Goal: Transaction & Acquisition: Purchase product/service

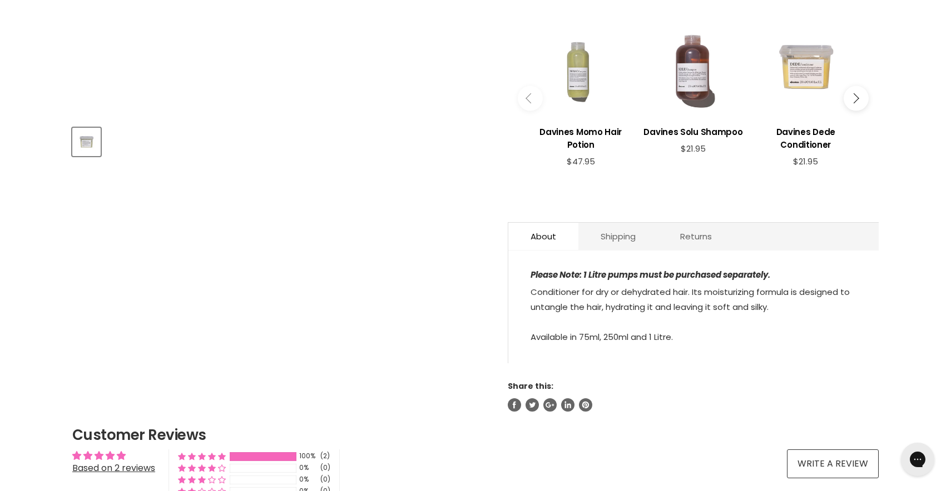
scroll to position [436, 0]
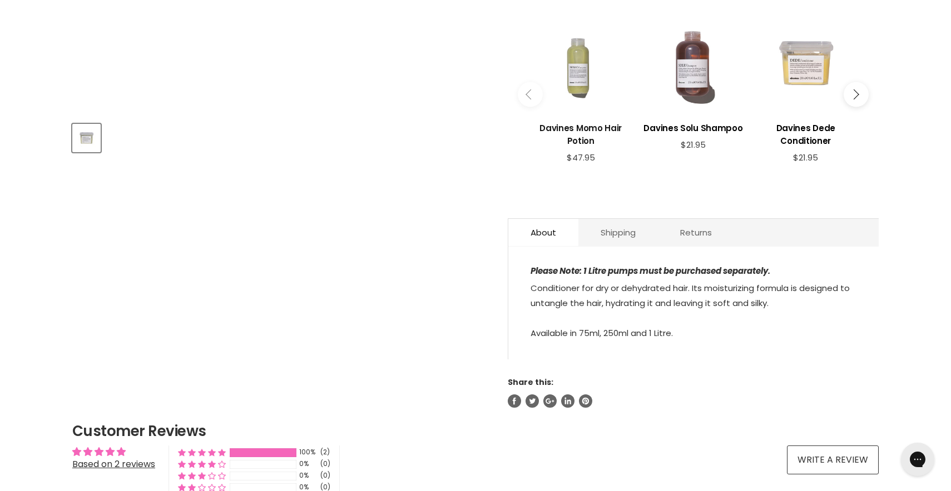
click at [579, 138] on h3 "Davines Momo Hair Potion" at bounding box center [580, 135] width 101 height 26
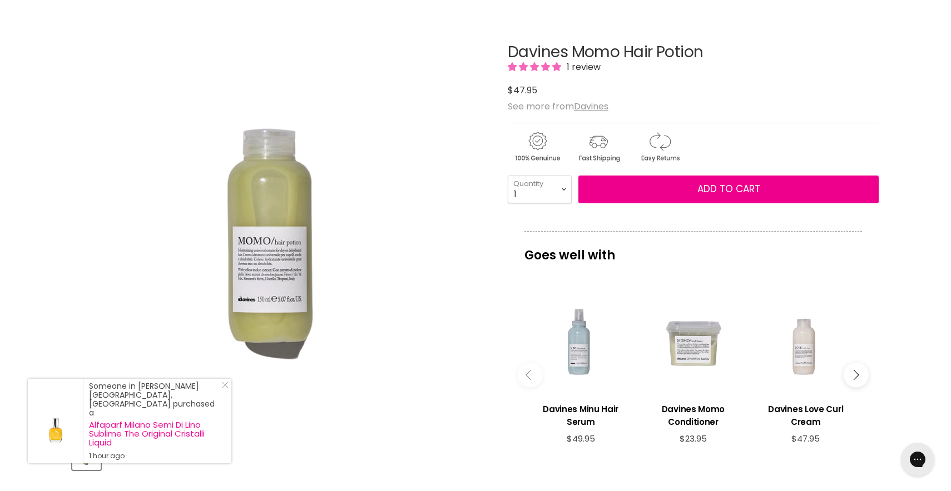
scroll to position [117, 0]
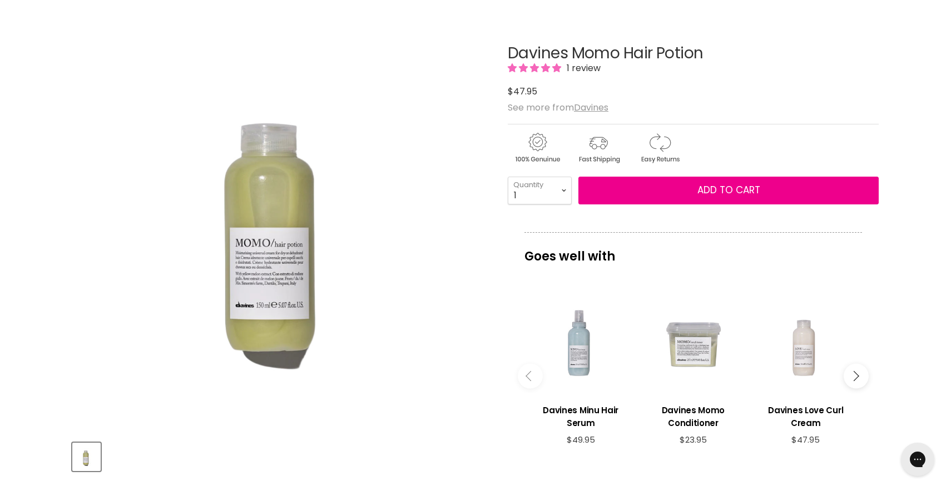
click at [295, 297] on img "Davines Momo Hair Potion image. Click or Scroll to Zoom." at bounding box center [279, 224] width 415 height 415
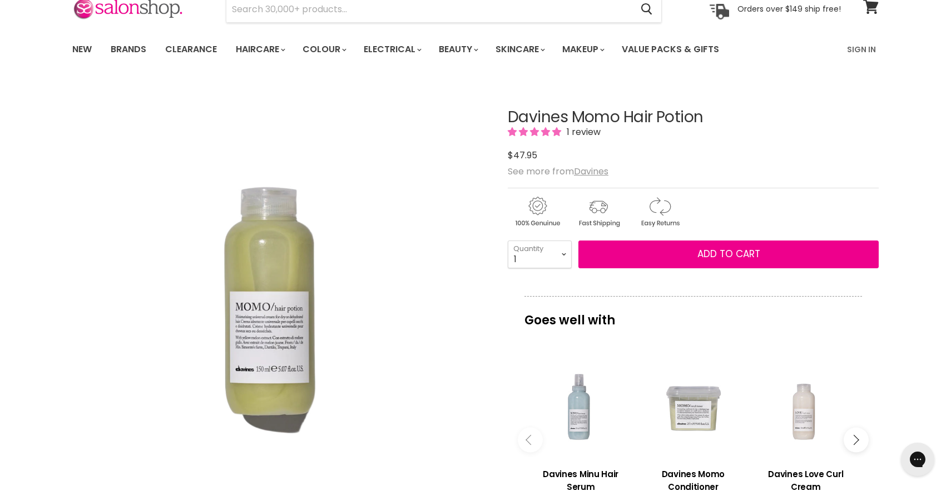
scroll to position [51, 0]
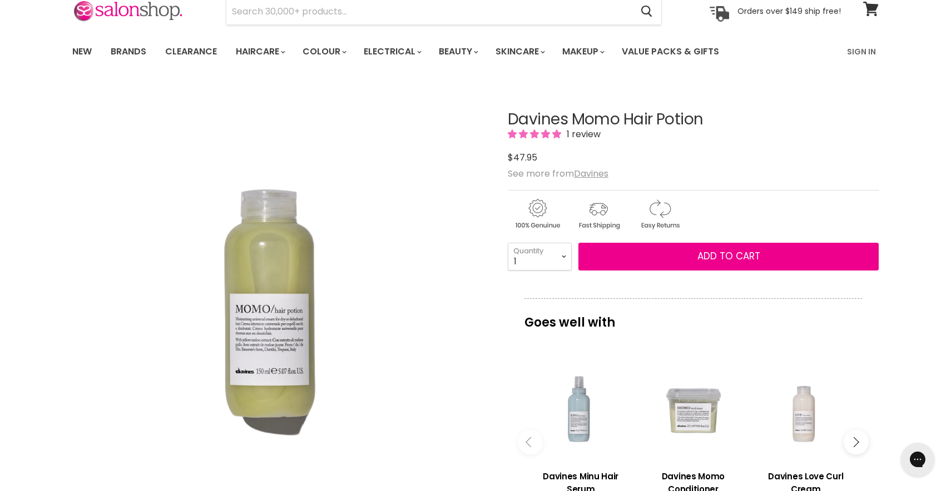
click at [290, 326] on img "Davines Momo Hair Potion image. Click or Scroll to Zoom." at bounding box center [279, 290] width 415 height 415
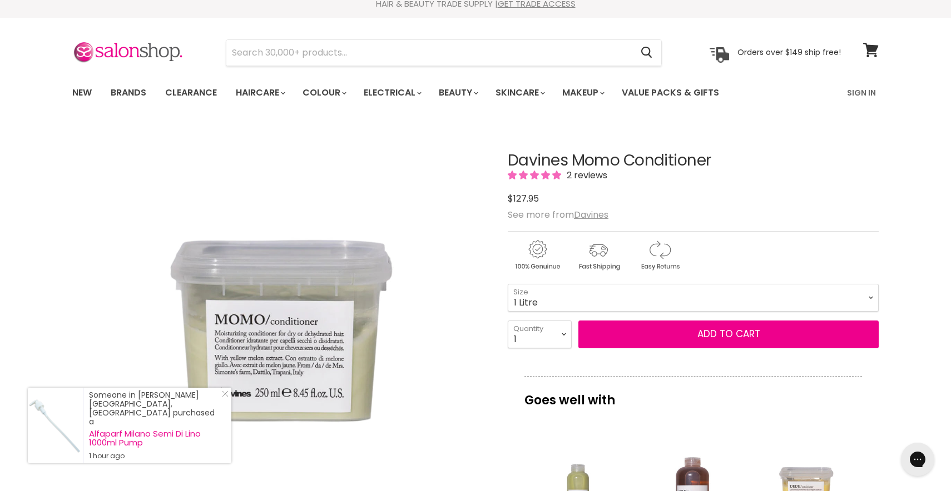
scroll to position [17, 0]
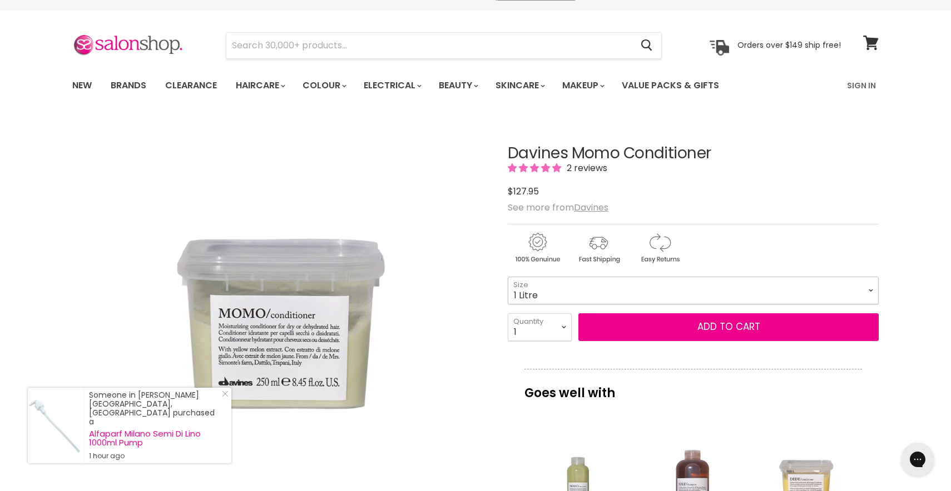
click at [565, 295] on select "75ml 250ml 1 Litre" at bounding box center [693, 291] width 371 height 28
click at [508, 277] on select "75ml 250ml 1 Litre" at bounding box center [693, 291] width 371 height 28
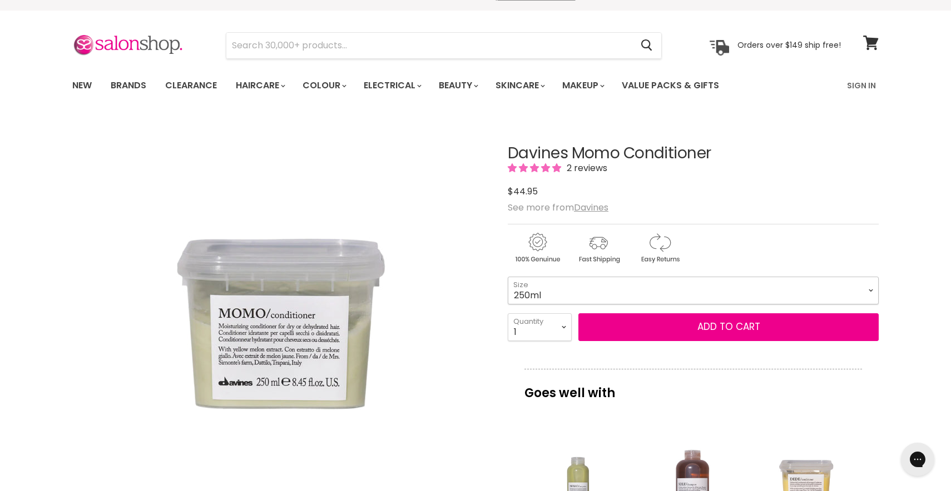
click at [557, 291] on select "75ml 250ml 1 Litre" at bounding box center [693, 291] width 371 height 28
click at [508, 277] on select "75ml 250ml 1 Litre" at bounding box center [693, 291] width 371 height 28
click at [559, 291] on select "75ml 250ml 1 Litre" at bounding box center [693, 291] width 371 height 28
click at [508, 277] on select "75ml 250ml 1 Litre" at bounding box center [693, 291] width 371 height 28
select select "250ml"
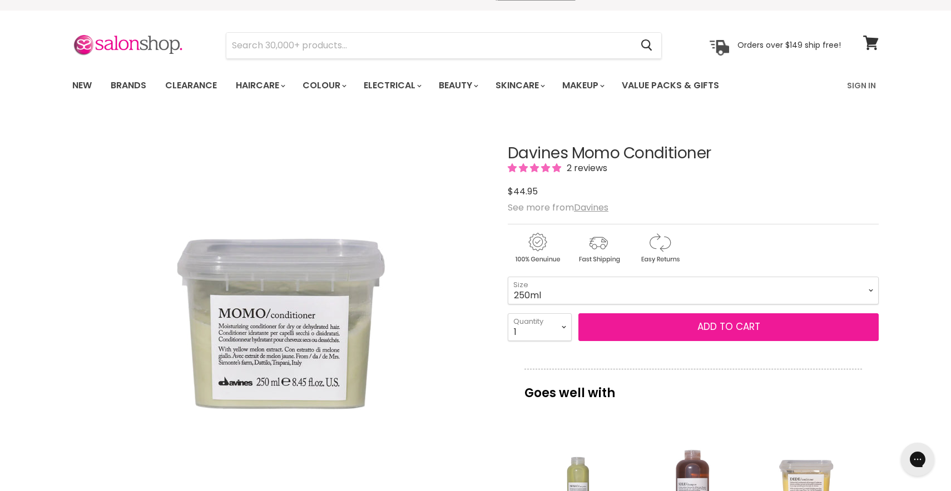
click at [669, 322] on button "Add to cart" at bounding box center [728, 328] width 300 height 28
click at [706, 327] on button "Add to cart" at bounding box center [728, 328] width 300 height 28
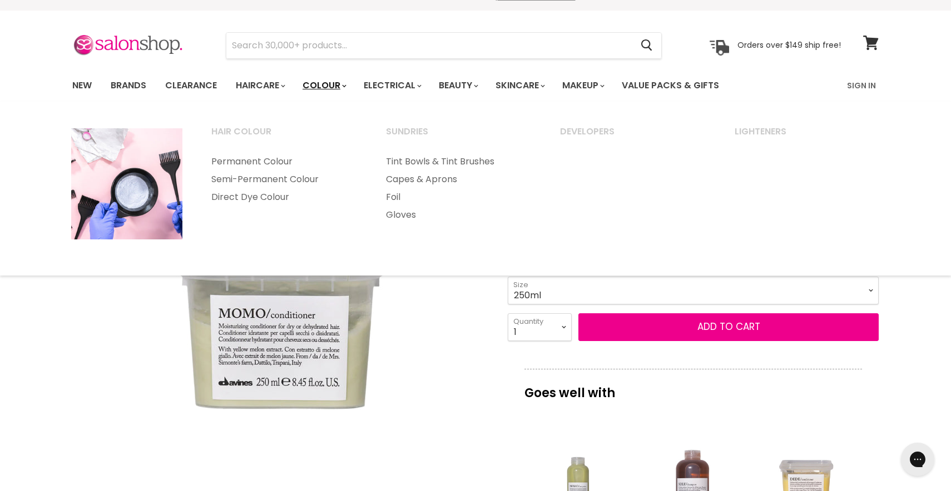
click at [332, 92] on link "Colour" at bounding box center [323, 85] width 59 height 23
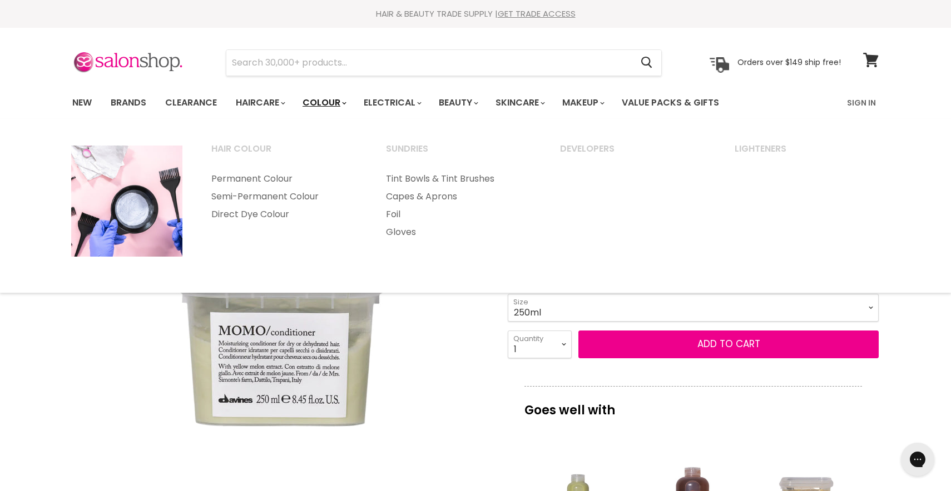
click at [347, 101] on link "Colour" at bounding box center [323, 102] width 59 height 23
click at [344, 103] on link "Colour" at bounding box center [323, 102] width 59 height 23
click at [284, 181] on link "Permanent Colour" at bounding box center [283, 179] width 172 height 18
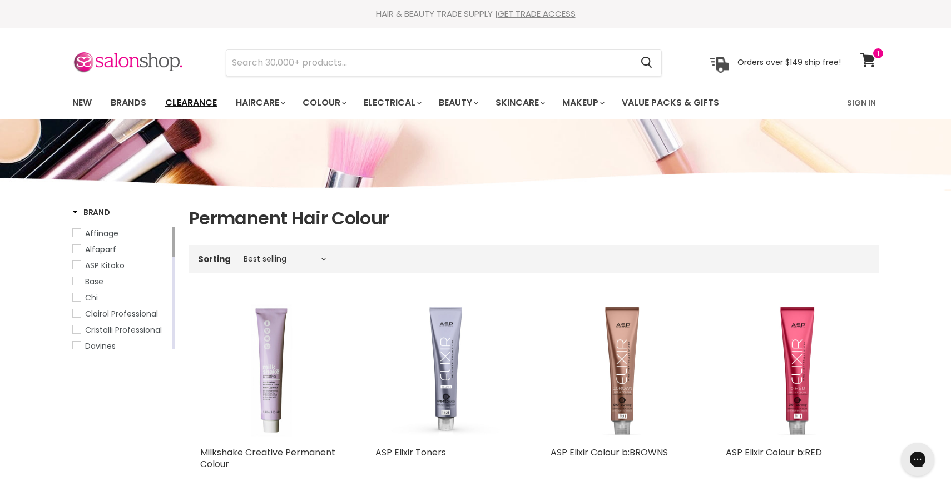
click at [217, 105] on link "Clearance" at bounding box center [191, 102] width 68 height 23
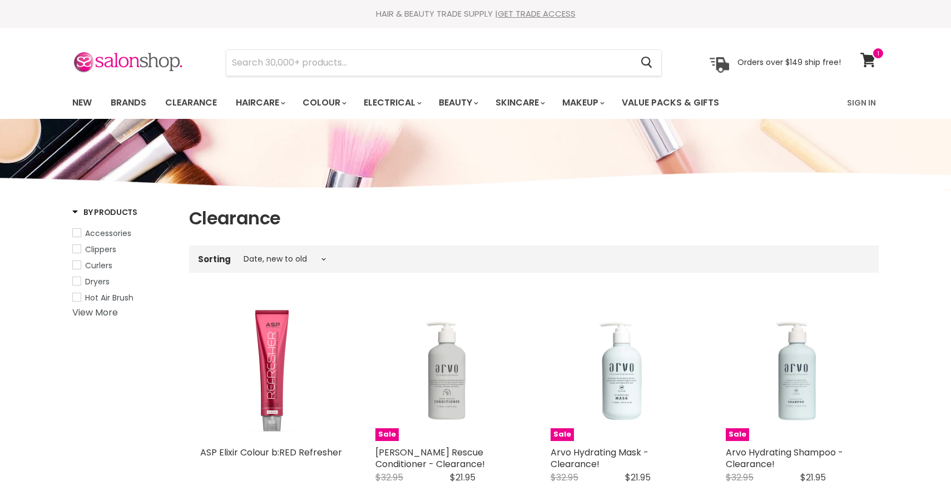
select select "created-descending"
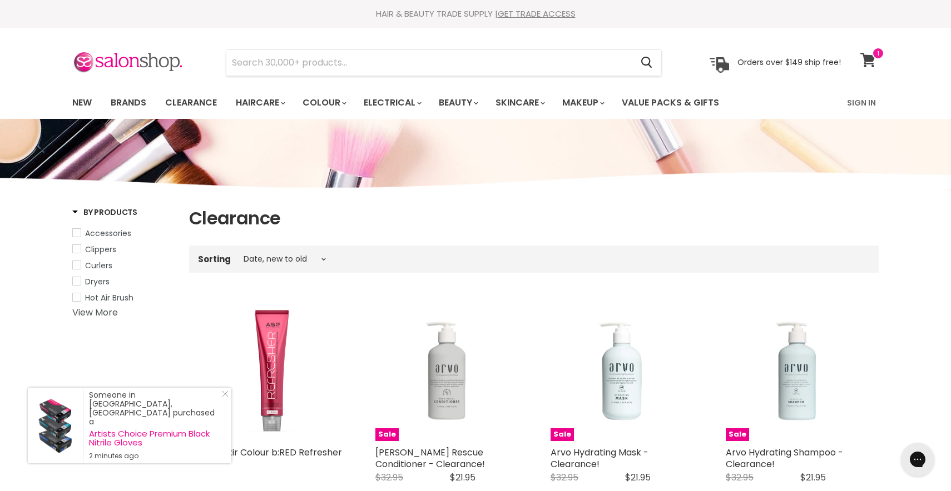
click at [877, 53] on span at bounding box center [878, 53] width 12 height 12
